Goal: Browse casually: Explore the website without a specific task or goal

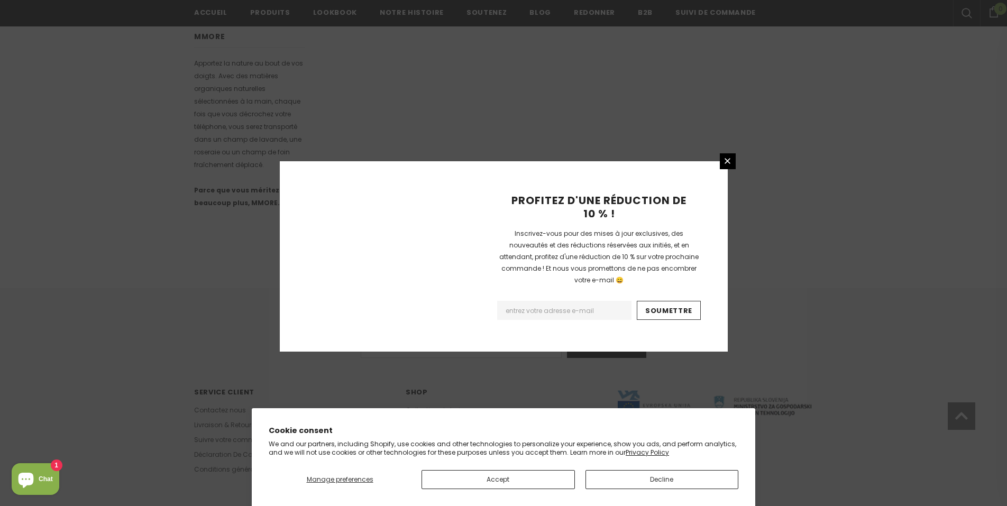
scroll to position [603, 0]
